Goal: Task Accomplishment & Management: Complete application form

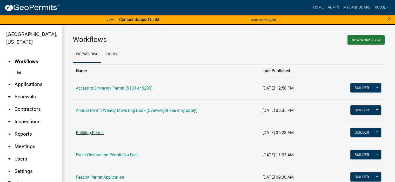
click at [92, 132] on link "Building Permit" at bounding box center [90, 132] width 28 height 5
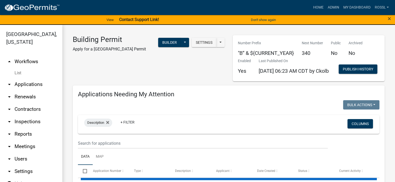
select select "2: 50"
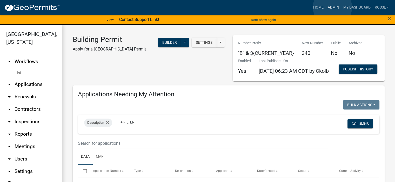
click at [331, 7] on link "Admin" at bounding box center [333, 8] width 16 height 10
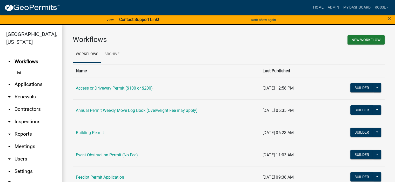
click at [311, 7] on link "Home" at bounding box center [317, 8] width 15 height 10
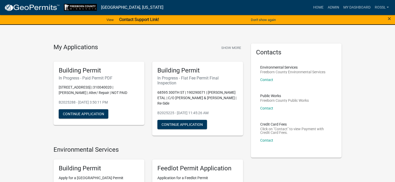
scroll to position [26, 0]
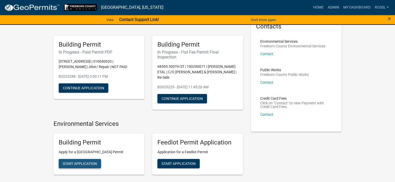
click at [80, 161] on button "Start Application" at bounding box center [80, 163] width 42 height 9
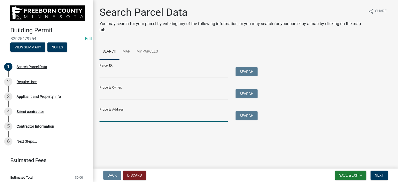
click at [110, 118] on input "Property Address:" at bounding box center [164, 116] width 128 height 11
type input "25164"
click at [249, 116] on button "Search" at bounding box center [247, 115] width 22 height 9
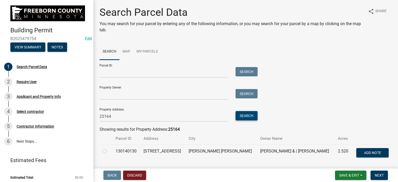
scroll to position [16, 0]
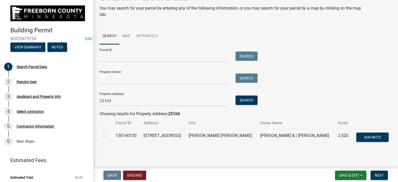
click at [109, 133] on label at bounding box center [109, 133] width 0 height 0
click at [109, 136] on input "radio" at bounding box center [110, 134] width 3 height 3
radio input "true"
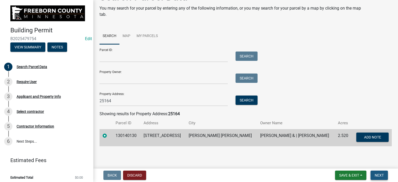
click at [378, 177] on span "Next" at bounding box center [379, 176] width 9 height 4
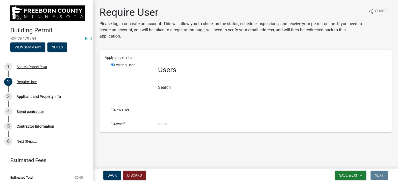
click at [112, 110] on input "radio" at bounding box center [112, 109] width 3 height 3
radio input "true"
radio input "false"
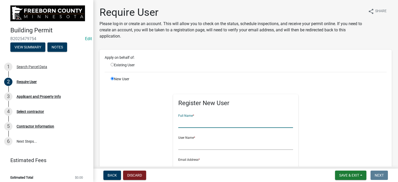
click at [192, 126] on input "text" at bounding box center [235, 123] width 115 height 11
type input "[PERSON_NAME]"
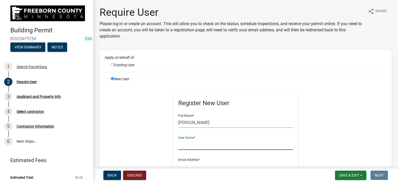
click at [181, 149] on input "text" at bounding box center [235, 145] width 115 height 11
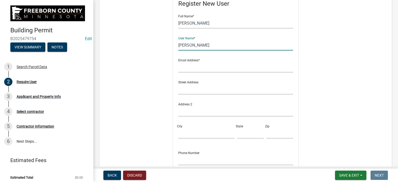
scroll to position [104, 0]
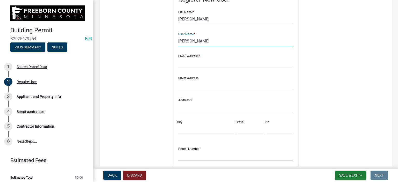
type input "[PERSON_NAME]"
click at [185, 65] on input "text" at bounding box center [235, 63] width 115 height 11
type input "[PERSON_NAME][EMAIL_ADDRESS][PERSON_NAME][DOMAIN_NAME][PERSON_NAME]"
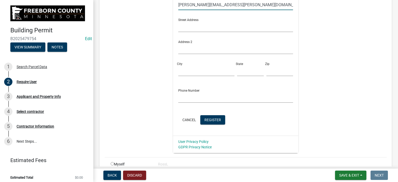
scroll to position [188, 0]
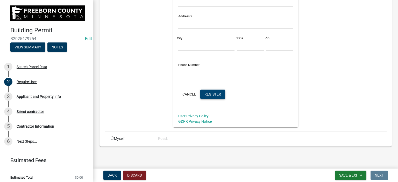
click at [205, 95] on span "Register" at bounding box center [213, 94] width 17 height 4
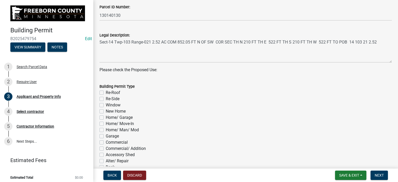
scroll to position [182, 0]
click at [106, 92] on label "Re-Roof" at bounding box center [113, 92] width 15 height 6
click at [106, 92] on input "Re-Roof" at bounding box center [107, 90] width 3 height 3
checkbox input "true"
checkbox input "false"
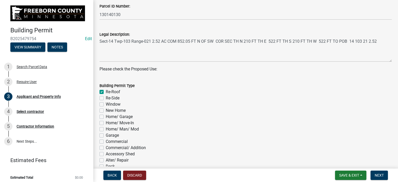
checkbox input "false"
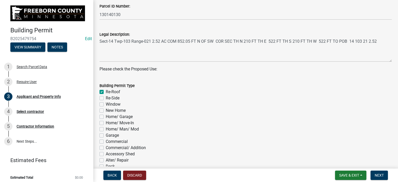
checkbox input "false"
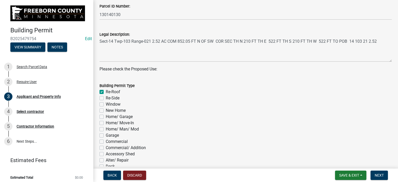
checkbox input "false"
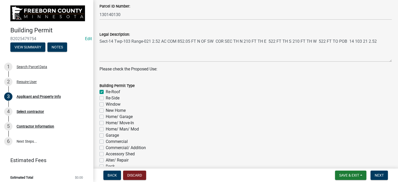
checkbox input "false"
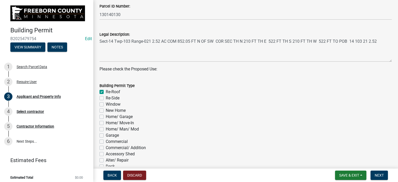
checkbox input "false"
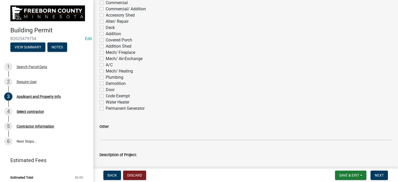
scroll to position [363, 0]
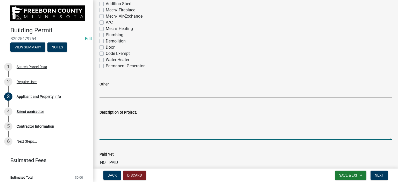
click at [104, 133] on textarea "Description of Project:" at bounding box center [246, 128] width 293 height 24
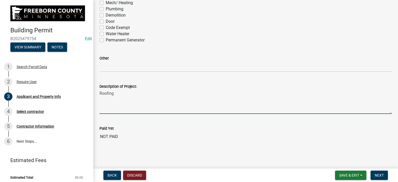
scroll to position [389, 0]
type textarea "Roofing"
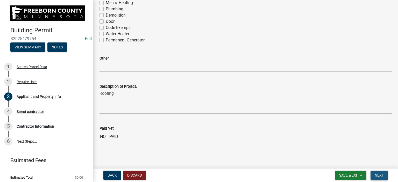
click at [377, 175] on span "Next" at bounding box center [379, 176] width 9 height 4
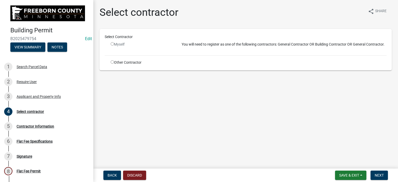
click at [112, 62] on input "radio" at bounding box center [112, 61] width 3 height 3
radio input "true"
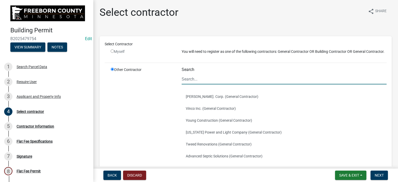
click at [201, 84] on input "Search" at bounding box center [284, 79] width 205 height 11
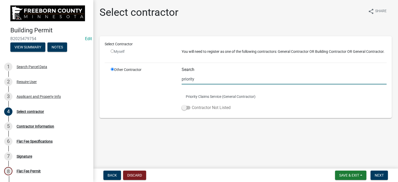
type input "priority"
click at [184, 109] on span at bounding box center [186, 108] width 9 height 4
click at [192, 105] on input "Contractor Not Listed" at bounding box center [192, 105] width 0 height 0
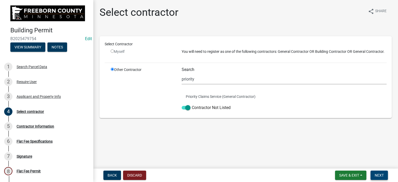
click at [378, 177] on span "Next" at bounding box center [379, 176] width 9 height 4
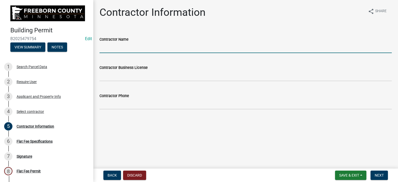
click at [105, 48] on input "Contractor Name" at bounding box center [246, 48] width 293 height 11
type input "Priority Construction Services"
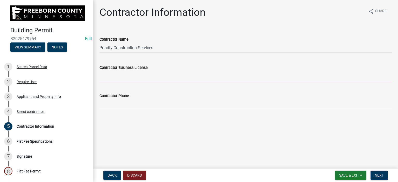
click at [120, 78] on input "Contractor Business License" at bounding box center [246, 76] width 293 height 11
type input "BC636273"
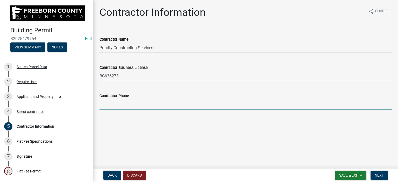
click at [105, 108] on input "Contractor Phone" at bounding box center [246, 104] width 293 height 11
type input "[PHONE_NUMBER]"
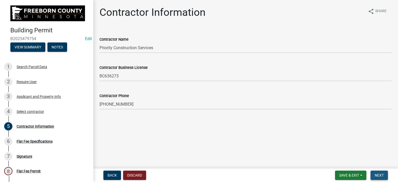
click at [383, 176] on span "Next" at bounding box center [379, 176] width 9 height 4
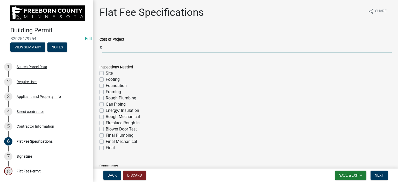
click at [117, 49] on input "text" at bounding box center [247, 48] width 290 height 11
type input "15000"
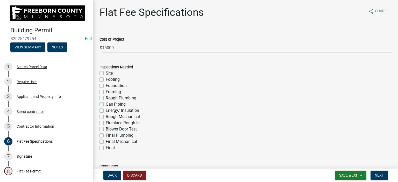
click at [106, 146] on label "Final" at bounding box center [110, 148] width 9 height 6
click at [106, 146] on input "Final" at bounding box center [107, 146] width 3 height 3
checkbox input "true"
checkbox input "false"
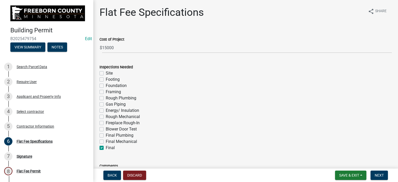
checkbox input "false"
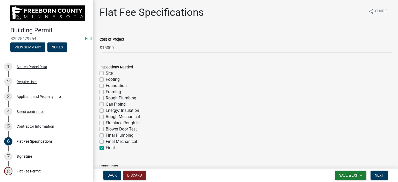
checkbox input "false"
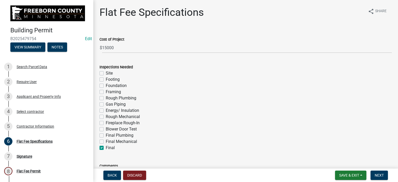
checkbox input "true"
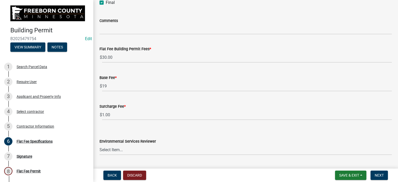
scroll to position [159, 0]
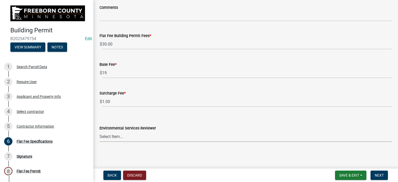
click at [125, 138] on select "Select Item... [PERSON_NAME] [PERSON_NAME] [PERSON_NAME] [PERSON_NAME] [PERSON_…" at bounding box center [246, 137] width 293 height 11
click at [100, 132] on select "Select Item... [PERSON_NAME] [PERSON_NAME] [PERSON_NAME] [PERSON_NAME] [PERSON_…" at bounding box center [246, 137] width 293 height 11
select select "cf5e982a-8fde-449d-bcd8-be8cdfb99374"
click at [136, 159] on main "Flat Fee Specifications share Share Cost of Project $ 15000 Inspections Needed …" at bounding box center [245, 83] width 305 height 167
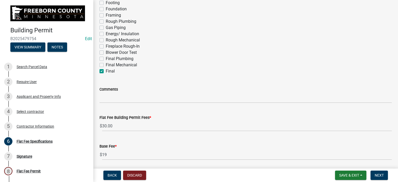
scroll to position [130, 0]
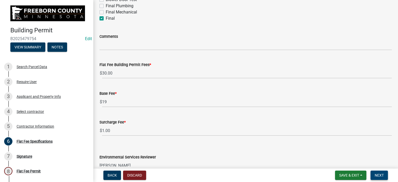
click at [379, 176] on span "Next" at bounding box center [379, 176] width 9 height 4
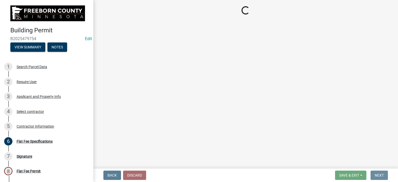
scroll to position [0, 0]
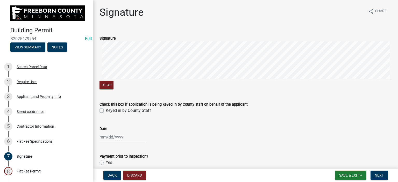
click at [106, 112] on label "Keyed in by County Staff" at bounding box center [128, 111] width 45 height 6
click at [106, 111] on input "Keyed in by County Staff" at bounding box center [107, 109] width 3 height 3
checkbox input "true"
select select "9"
select select "2025"
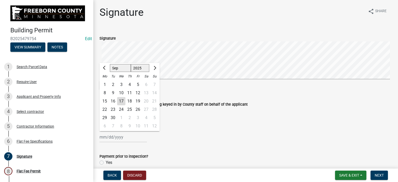
click at [108, 137] on div "[PERSON_NAME] Feb Mar Apr [PERSON_NAME][DATE] Oct Nov [DATE] 1526 1527 1528 152…" at bounding box center [123, 137] width 47 height 11
click at [122, 101] on div "17" at bounding box center [121, 101] width 8 height 8
type input "[DATE]"
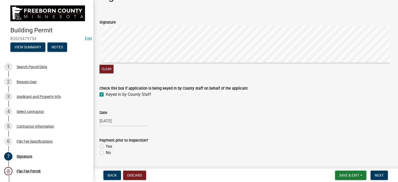
scroll to position [30, 0]
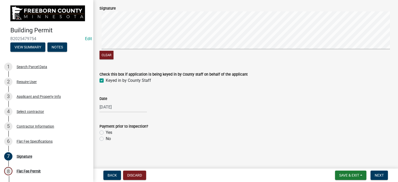
click at [106, 133] on label "Yes" at bounding box center [109, 133] width 6 height 6
click at [106, 133] on input "Yes" at bounding box center [107, 131] width 3 height 3
radio input "true"
click at [377, 174] on span "Next" at bounding box center [379, 176] width 9 height 4
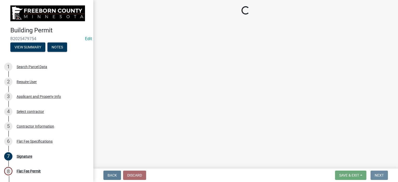
scroll to position [0, 0]
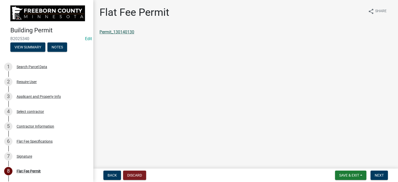
click at [126, 31] on link "Permit_130140130" at bounding box center [117, 32] width 35 height 5
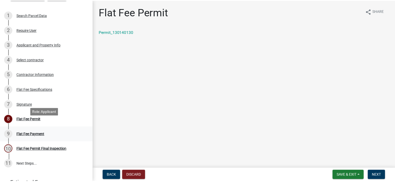
scroll to position [104, 0]
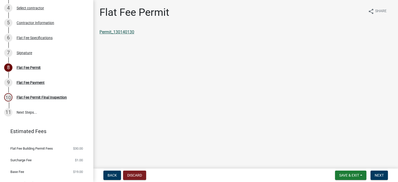
click at [108, 34] on link "Permit_130140130" at bounding box center [117, 32] width 35 height 5
click at [362, 174] on button "Save & Exit" at bounding box center [350, 175] width 31 height 9
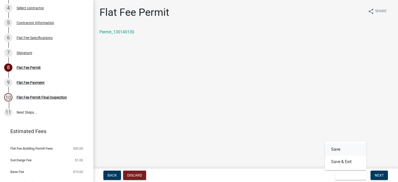
click at [348, 154] on button "Save" at bounding box center [346, 149] width 42 height 12
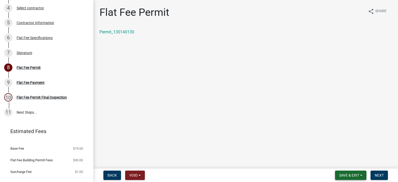
click at [342, 175] on span "Save & Exit" at bounding box center [350, 176] width 20 height 4
click at [349, 162] on button "Save & Exit" at bounding box center [346, 162] width 42 height 12
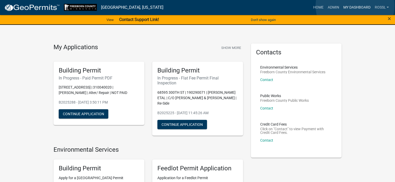
click at [355, 6] on link "My Dashboard" at bounding box center [356, 8] width 31 height 10
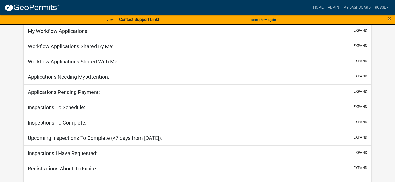
scroll to position [45, 0]
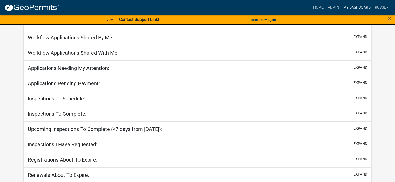
select select "2: 50"
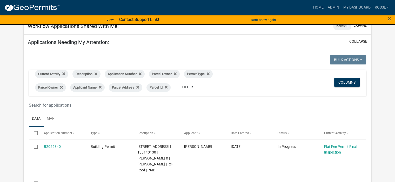
scroll to position [123, 0]
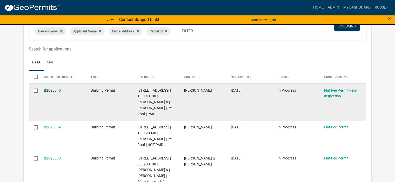
click at [51, 89] on link "B2025340" at bounding box center [52, 90] width 17 height 4
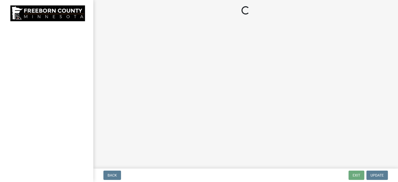
select select "3613e5d6-c0da-40a7-83d4-d5638b2e6124"
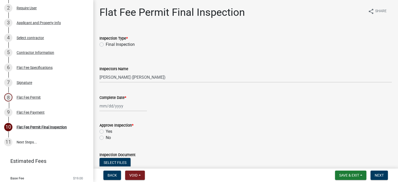
scroll to position [104, 0]
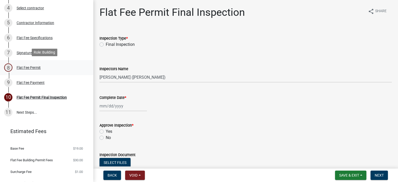
click at [28, 66] on div "Flat Fee Permit" at bounding box center [29, 68] width 24 height 4
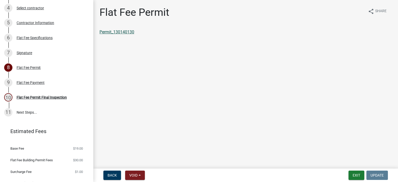
click at [122, 34] on link "Permit_130140130" at bounding box center [117, 32] width 35 height 5
